Goal: Transaction & Acquisition: Purchase product/service

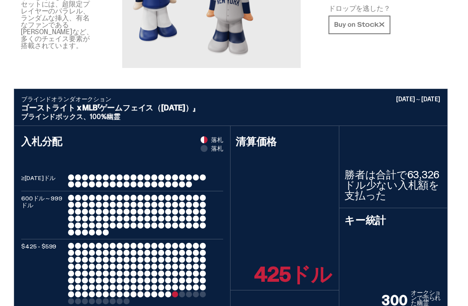
scroll to position [190, 0]
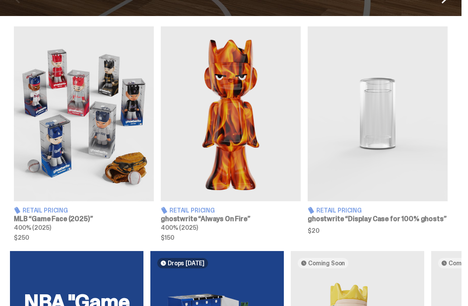
scroll to position [297, 0]
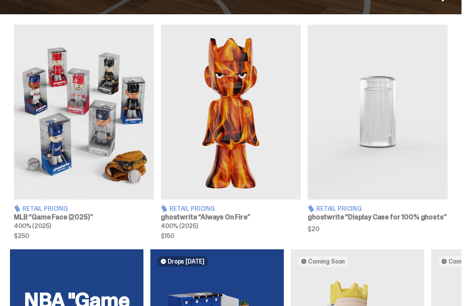
click at [36, 221] on h3 "MLB “Game Face (2025)”" at bounding box center [84, 217] width 140 height 7
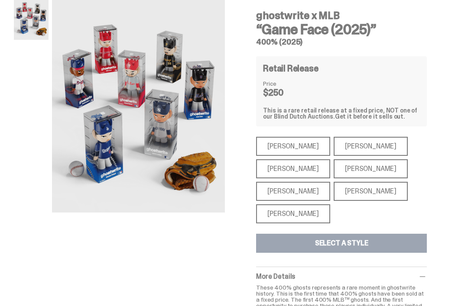
scroll to position [38, 0]
click at [309, 213] on div "[PERSON_NAME]" at bounding box center [293, 213] width 74 height 19
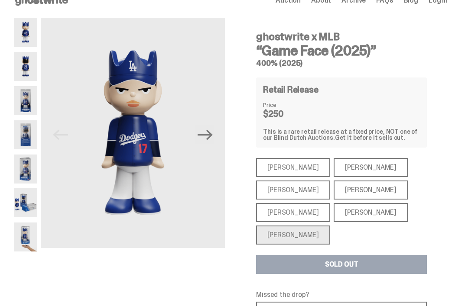
scroll to position [16, 0]
click at [309, 212] on div "[PERSON_NAME]" at bounding box center [293, 212] width 74 height 19
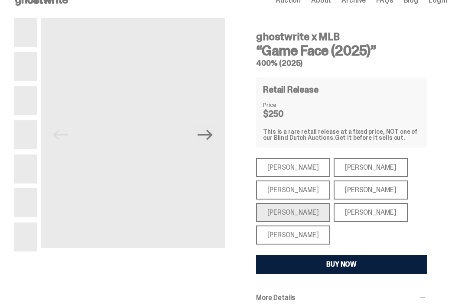
scroll to position [17, 0]
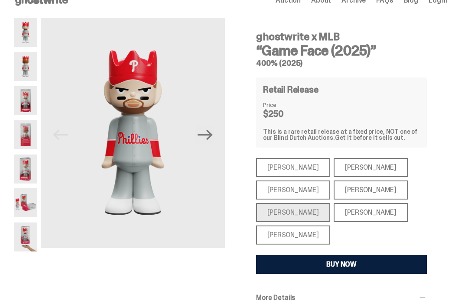
click at [355, 209] on div "[PERSON_NAME]" at bounding box center [370, 212] width 74 height 19
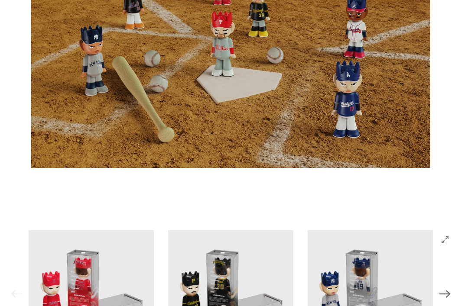
scroll to position [623, 0]
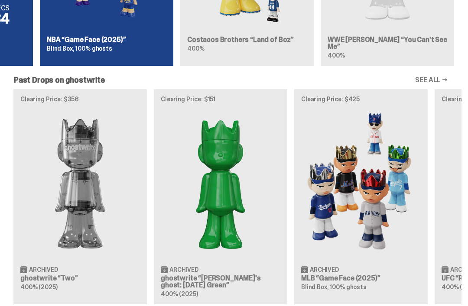
scroll to position [707, 0]
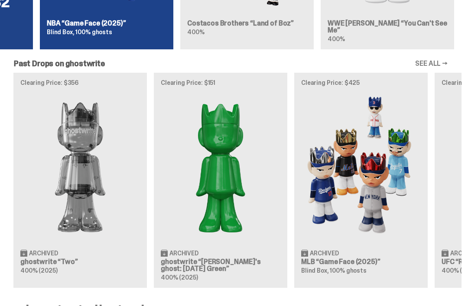
click at [371, 258] on h3 "MLB “Game Face (2025)”" at bounding box center [360, 261] width 119 height 7
